Goal: Task Accomplishment & Management: Use online tool/utility

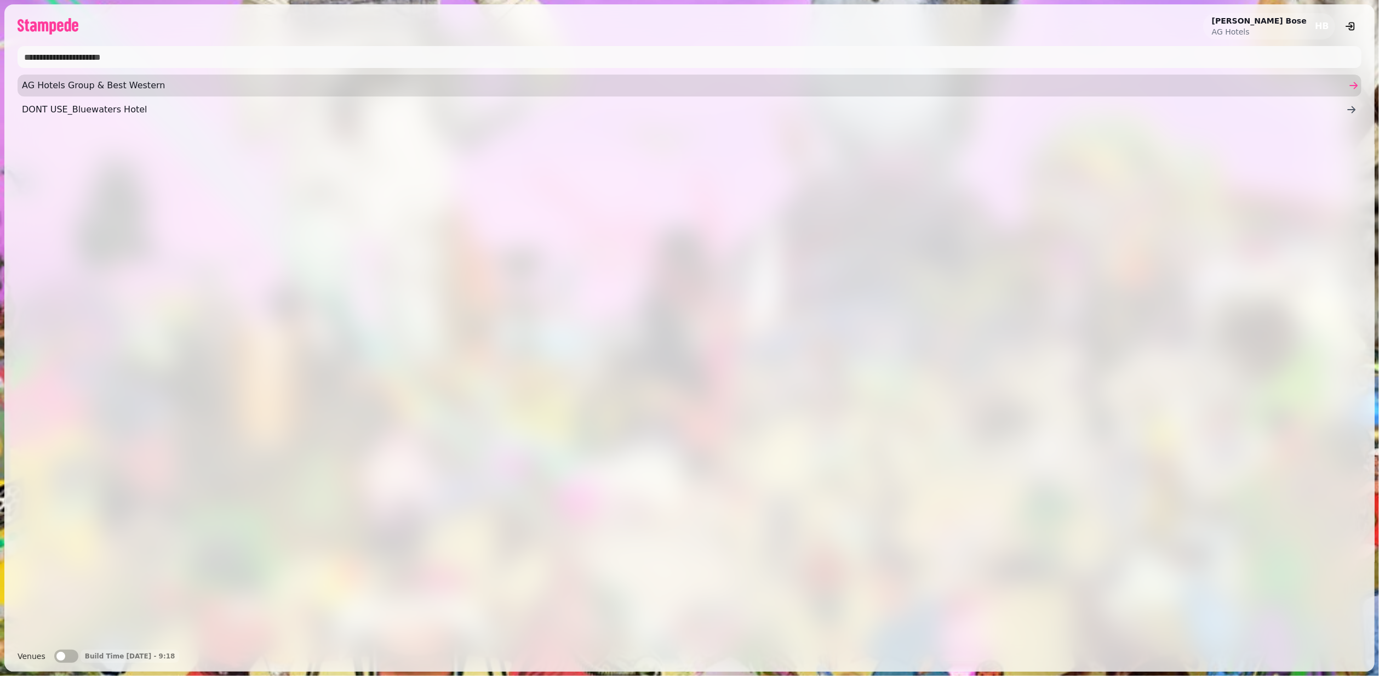
click at [105, 90] on span "AG Hotels Group & Best Western" at bounding box center [684, 85] width 1324 height 13
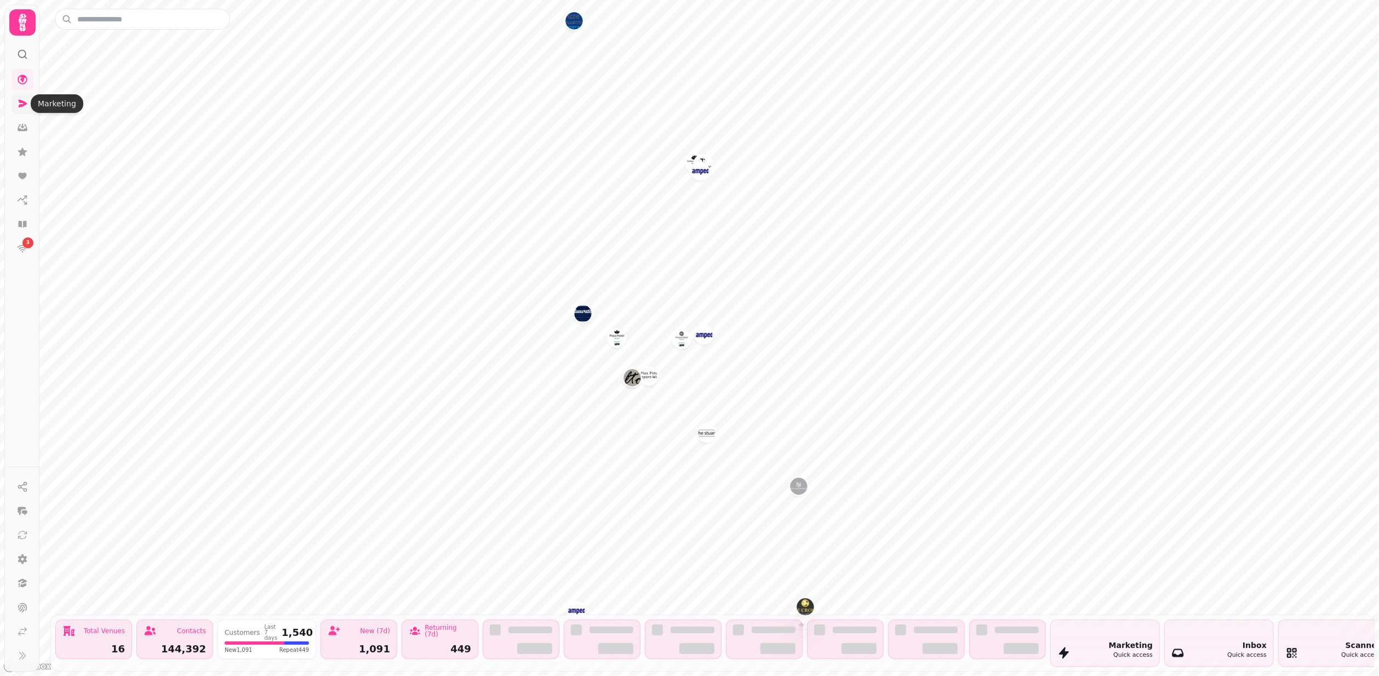
click at [21, 105] on icon at bounding box center [23, 104] width 9 height 8
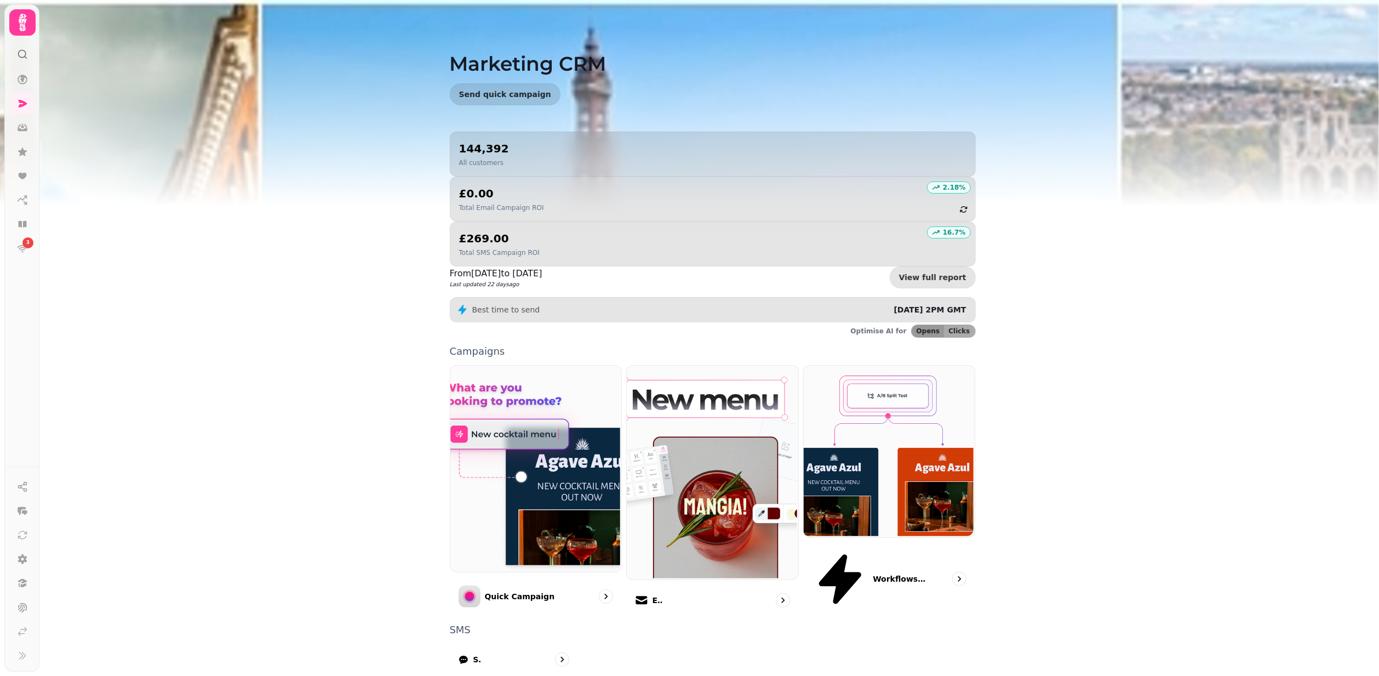
scroll to position [11, 0]
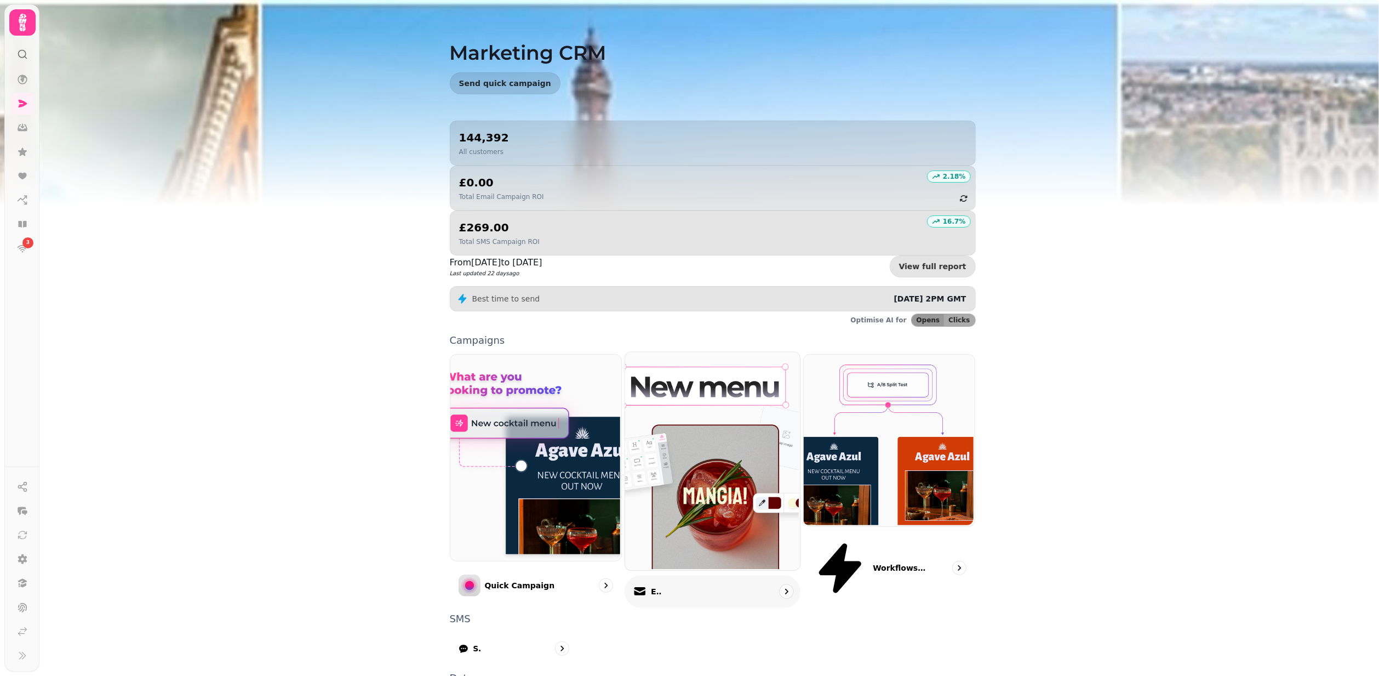
click at [693, 575] on div "Email" at bounding box center [713, 591] width 176 height 32
